Goal: Check status: Check status

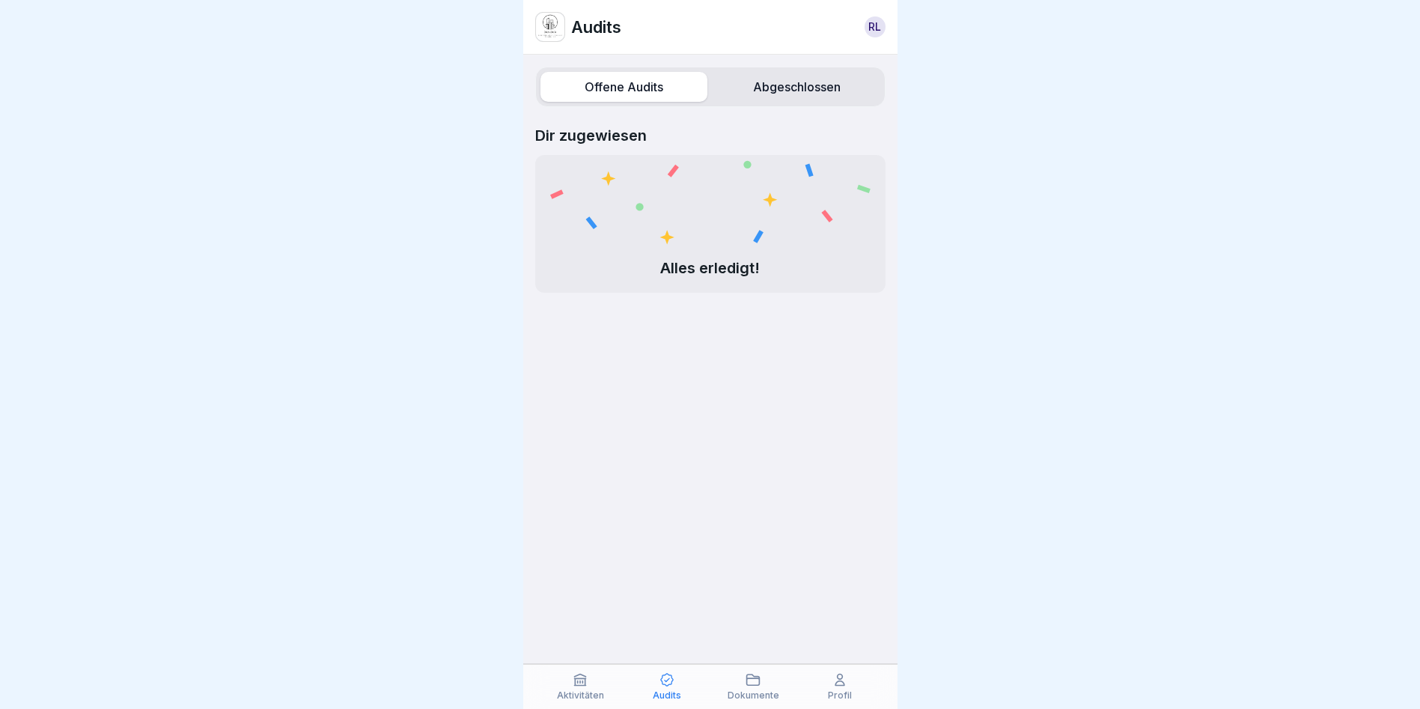
click at [777, 92] on label "Abgeschlossen" at bounding box center [796, 87] width 167 height 30
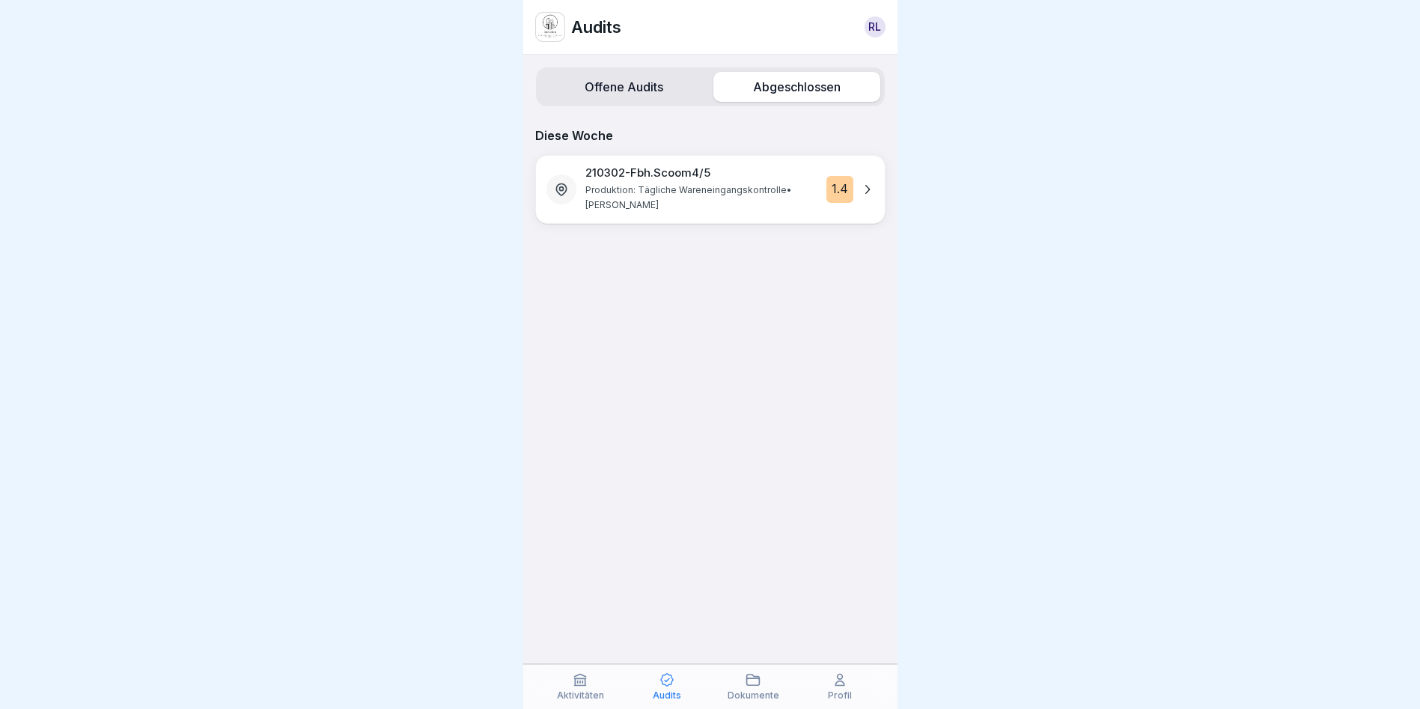
click at [683, 192] on p "Produktion: Tägliche Wareneingangskontrolle • [PERSON_NAME]" at bounding box center [696, 198] width 223 height 30
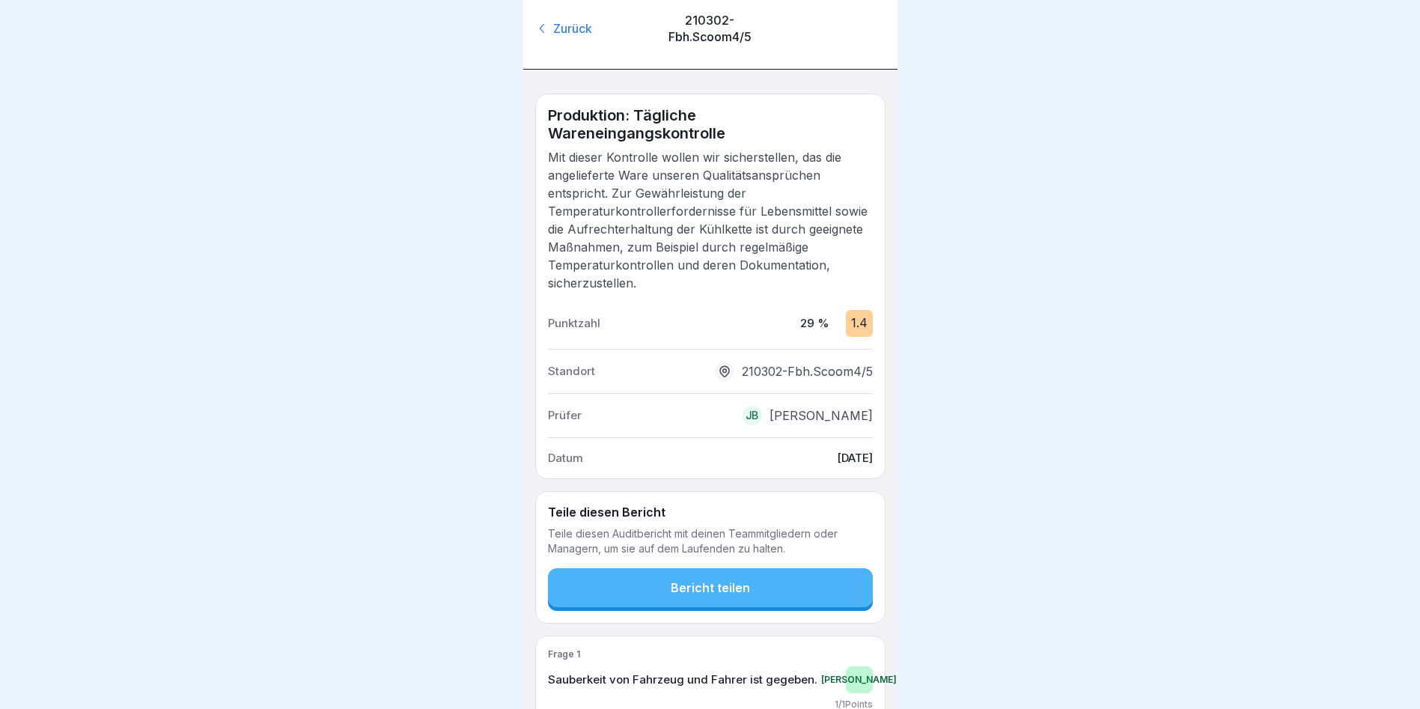
click at [536, 28] on icon at bounding box center [542, 28] width 15 height 15
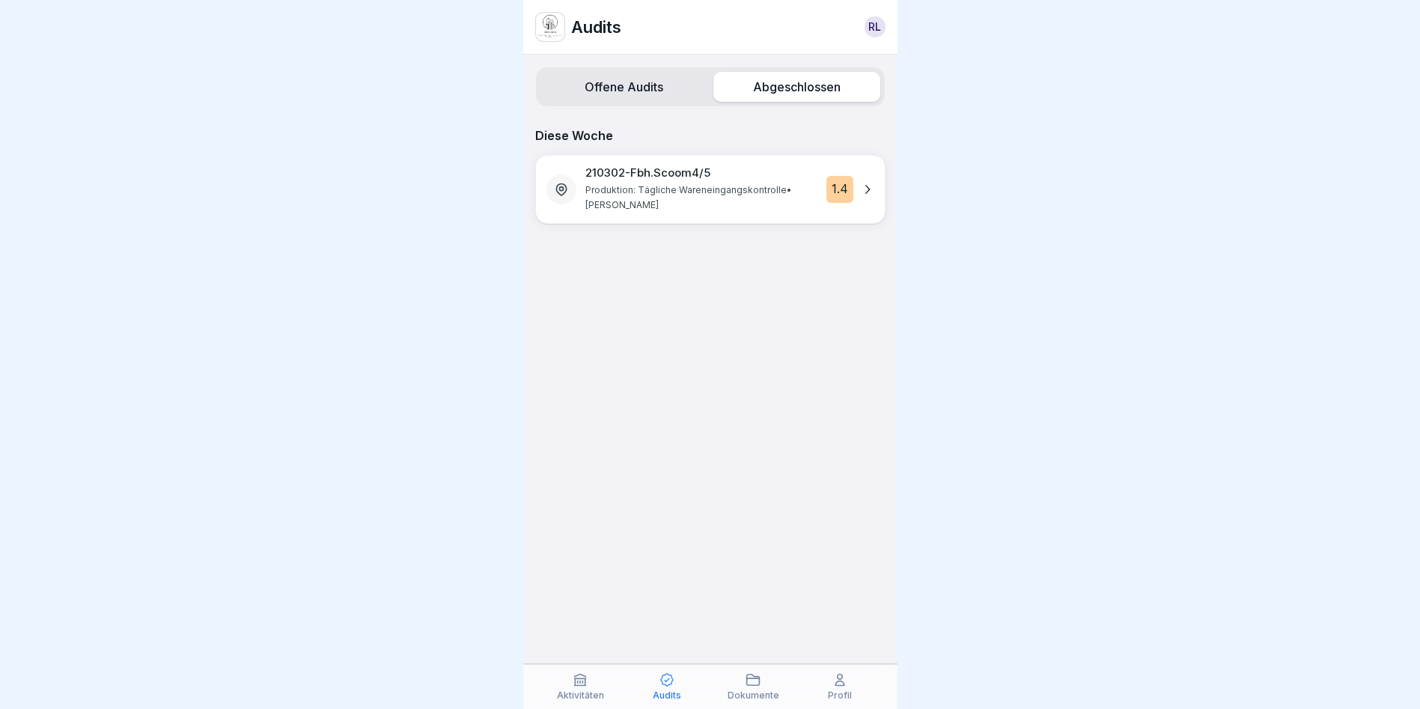
click at [861, 192] on icon at bounding box center [866, 189] width 15 height 15
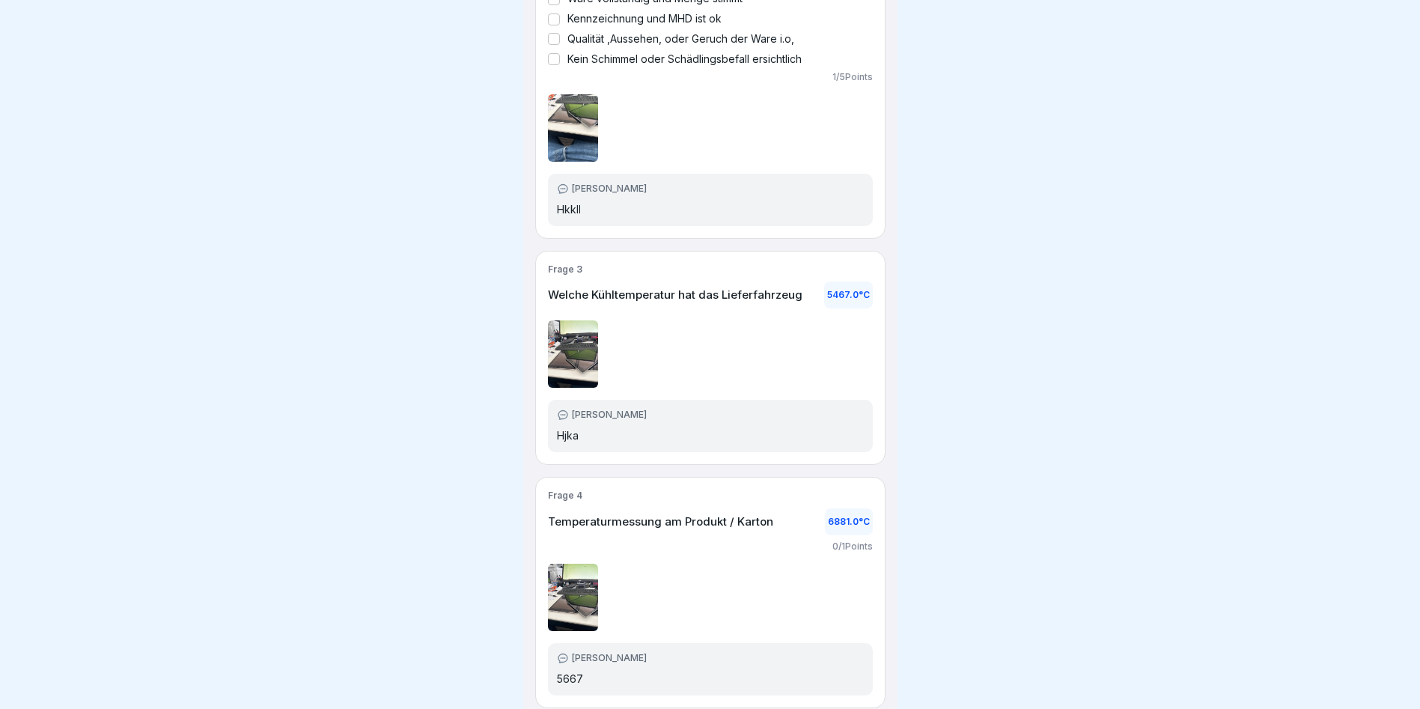
scroll to position [753, 0]
